Goal: Find specific page/section: Find specific page/section

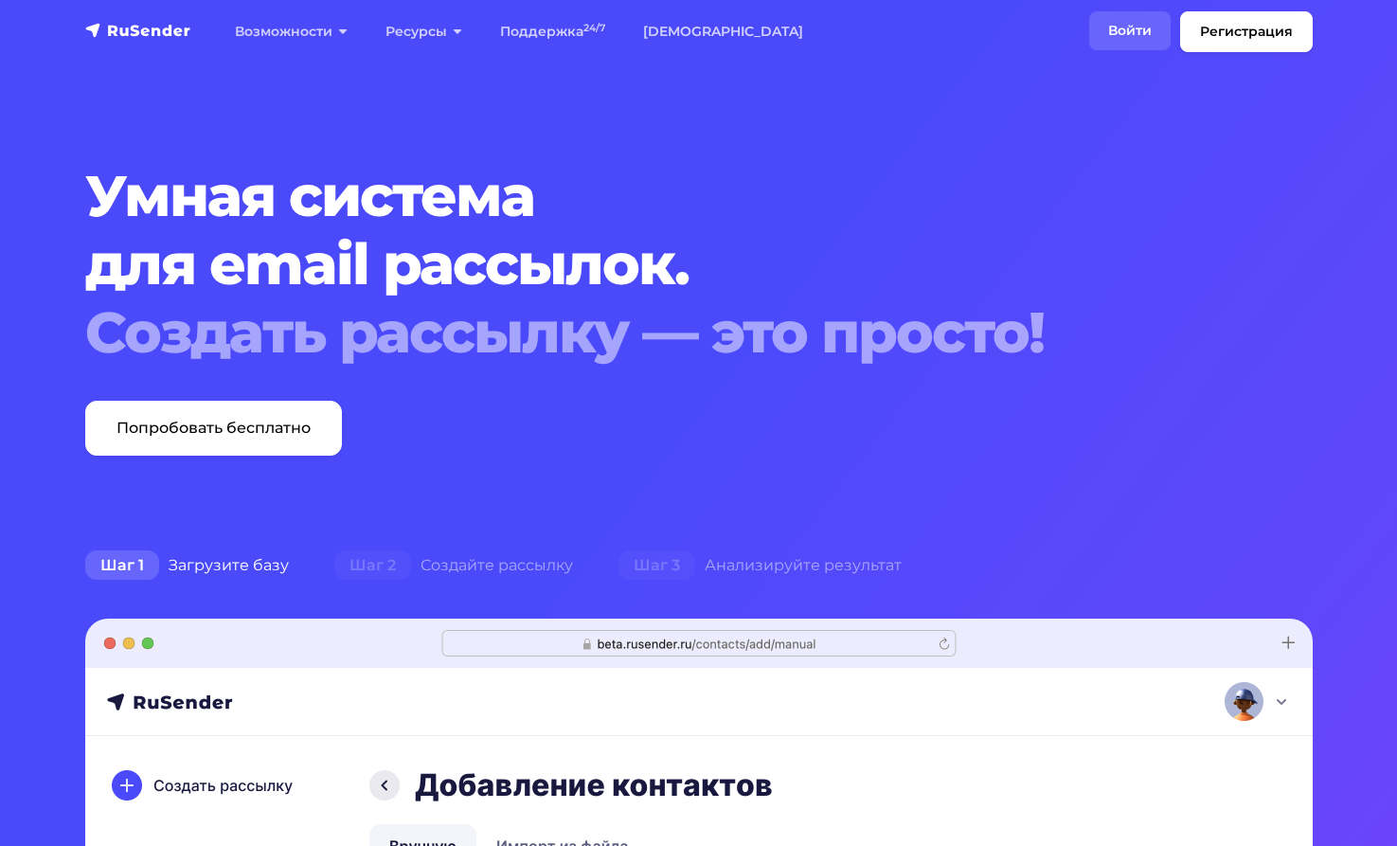
click at [1114, 24] on link "Войти" at bounding box center [1129, 30] width 81 height 39
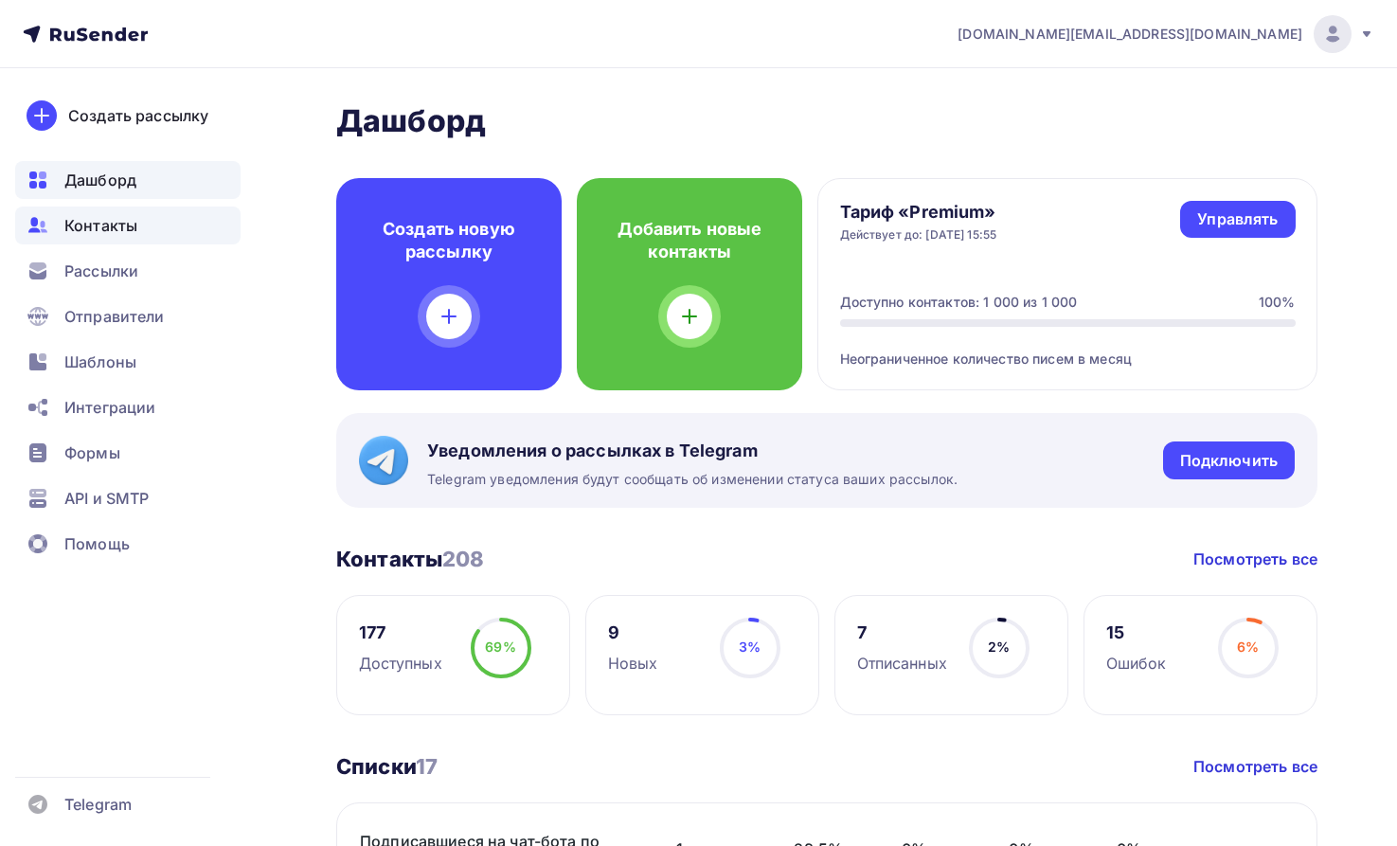
click at [111, 221] on span "Контакты" at bounding box center [100, 225] width 73 height 23
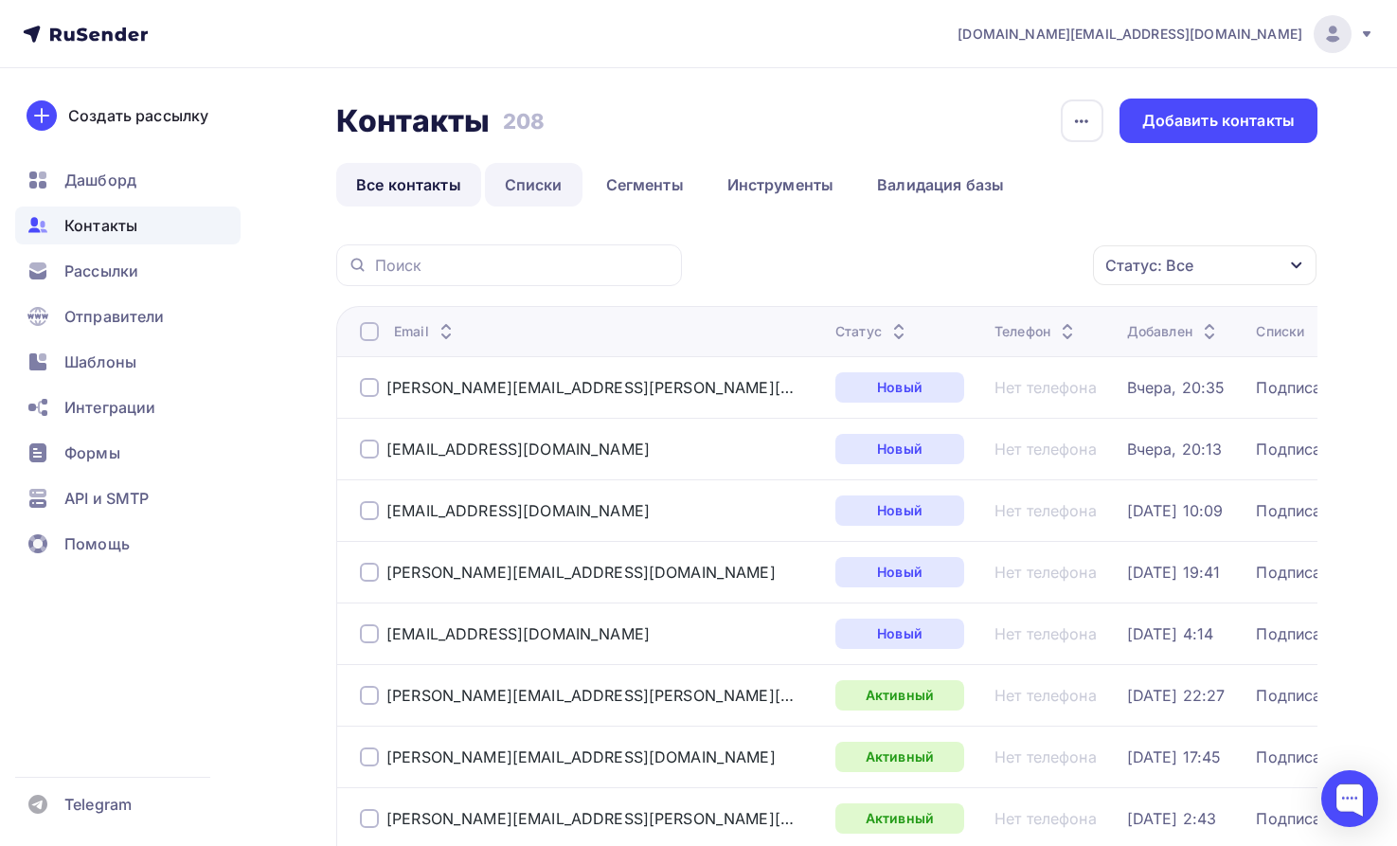
click at [525, 177] on link "Списки" at bounding box center [534, 185] width 98 height 44
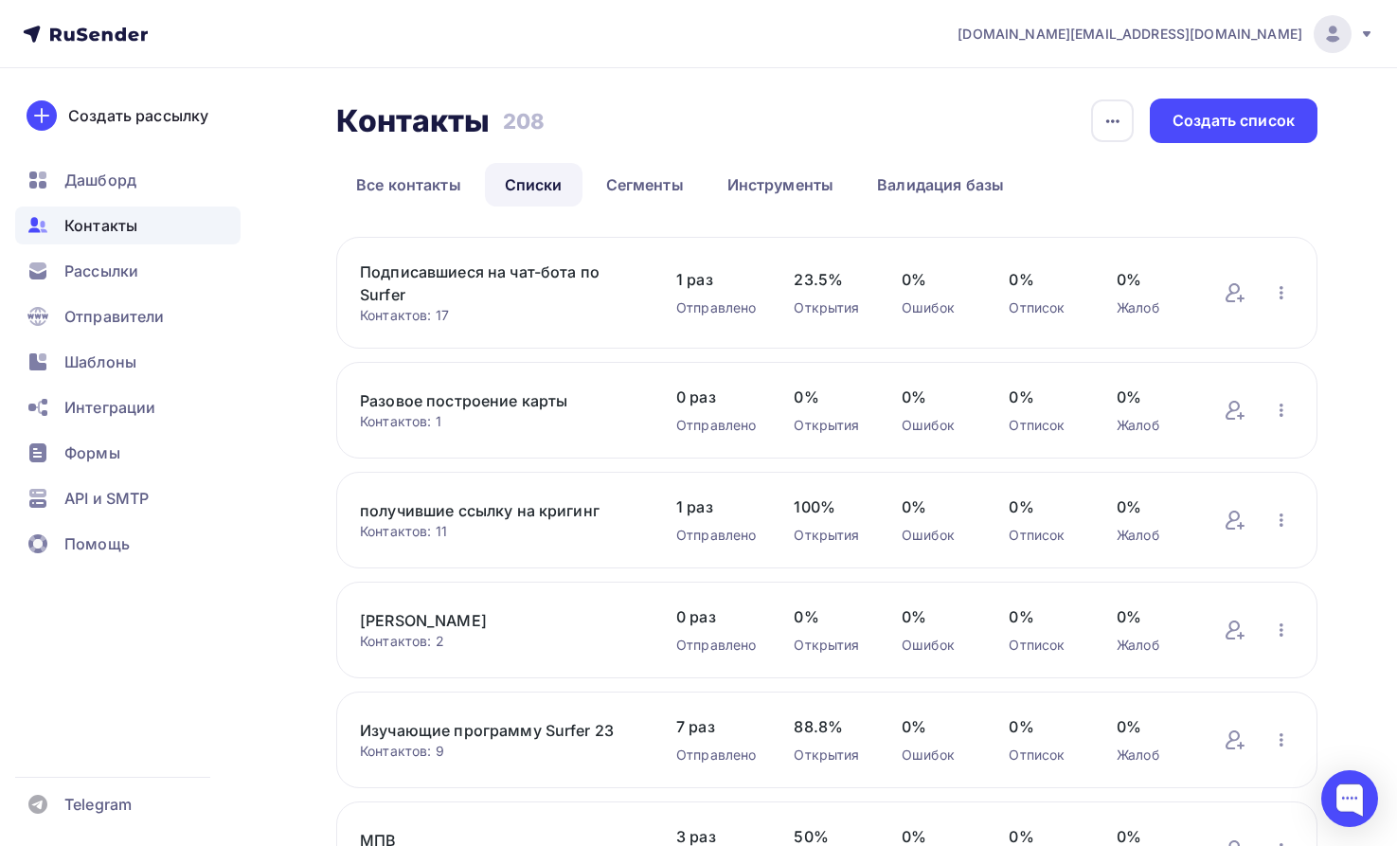
click at [501, 271] on link "Подписавшиеся на чат-бота по Surfer" at bounding box center [499, 282] width 278 height 45
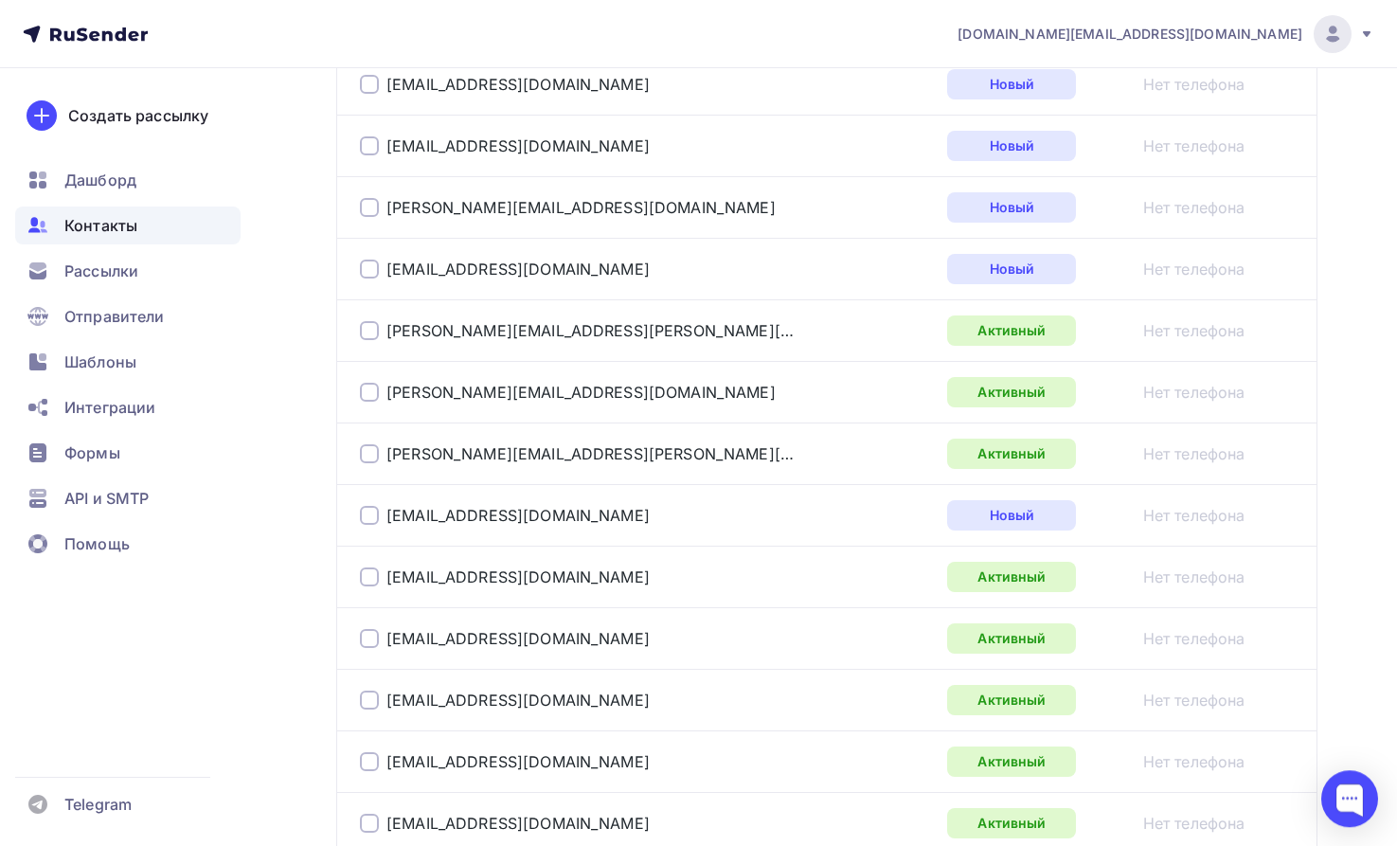
scroll to position [676, 0]
